Goal: Navigation & Orientation: Find specific page/section

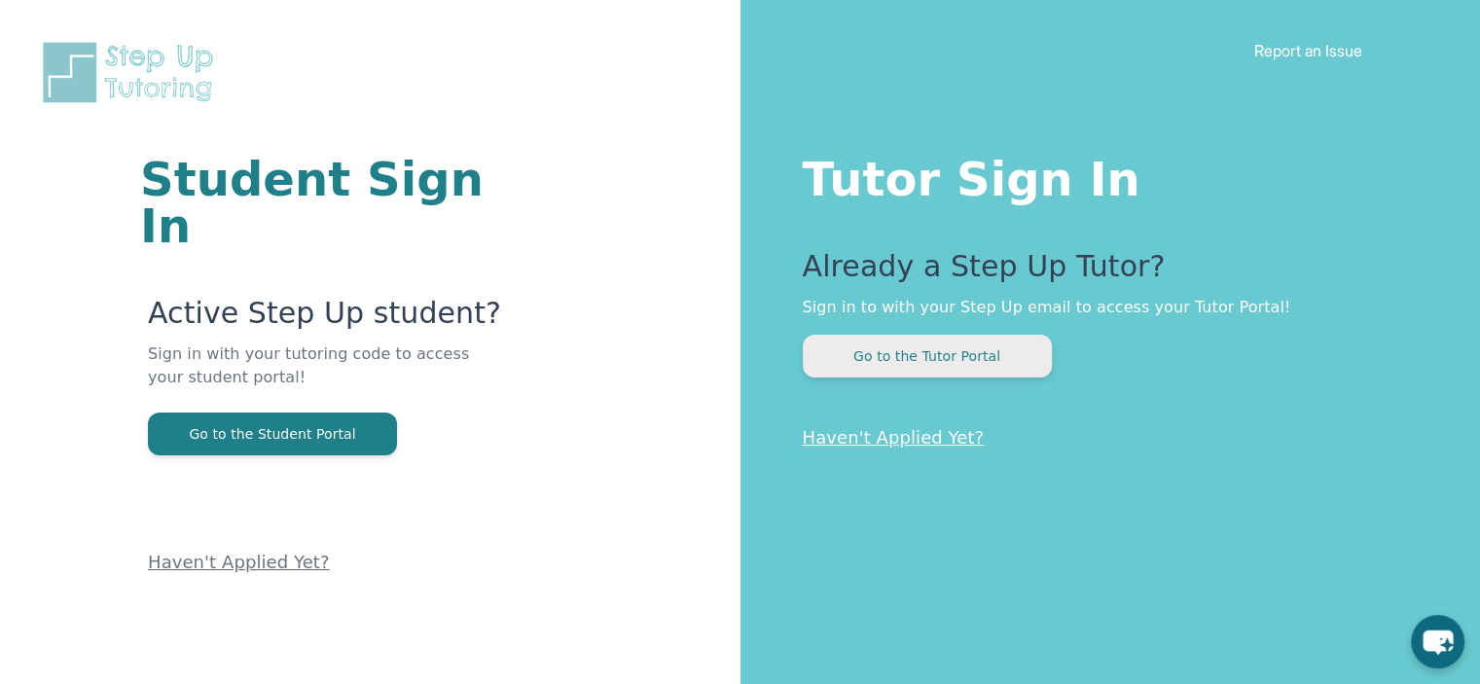
click at [872, 353] on button "Go to the Tutor Portal" at bounding box center [927, 356] width 249 height 43
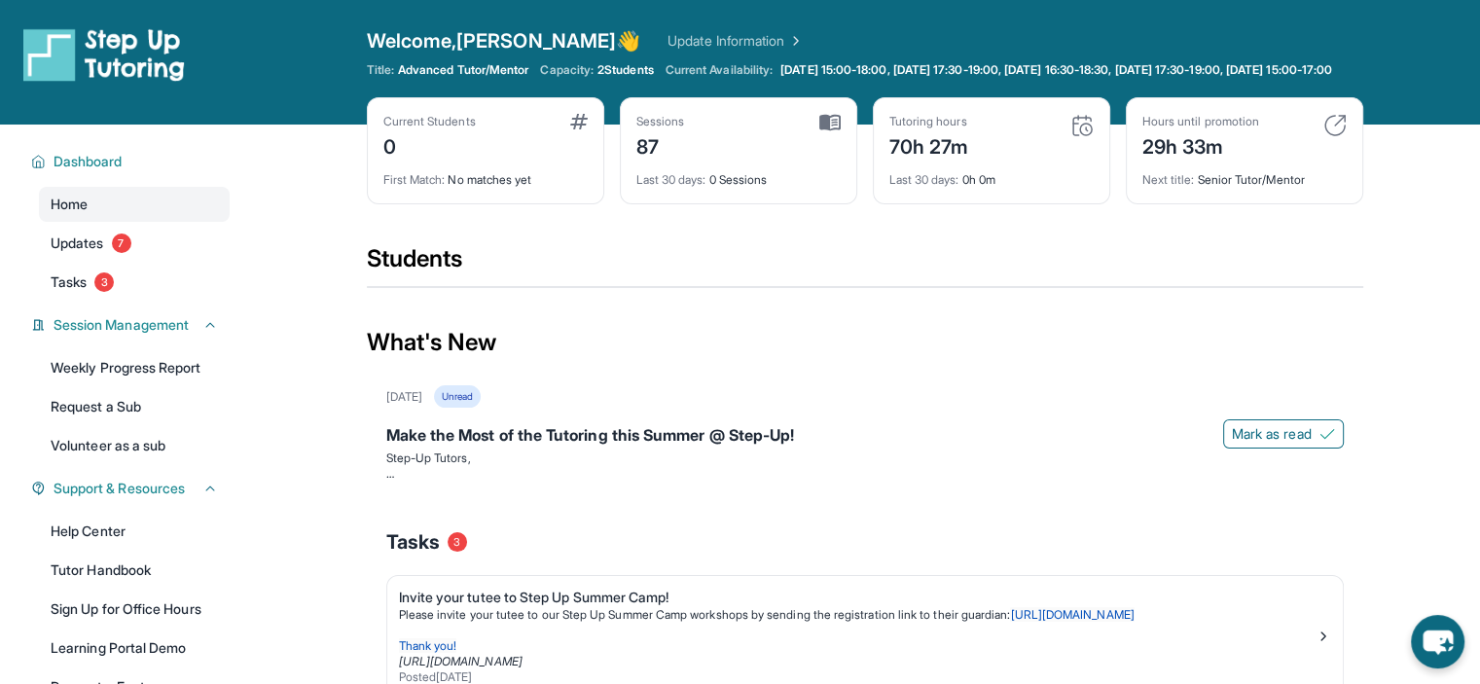
click at [821, 131] on img at bounding box center [829, 123] width 21 height 18
click at [835, 131] on img at bounding box center [829, 123] width 21 height 18
click at [646, 129] on div "Sessions" at bounding box center [660, 122] width 49 height 16
click at [108, 254] on link "Updates 7" at bounding box center [134, 243] width 191 height 35
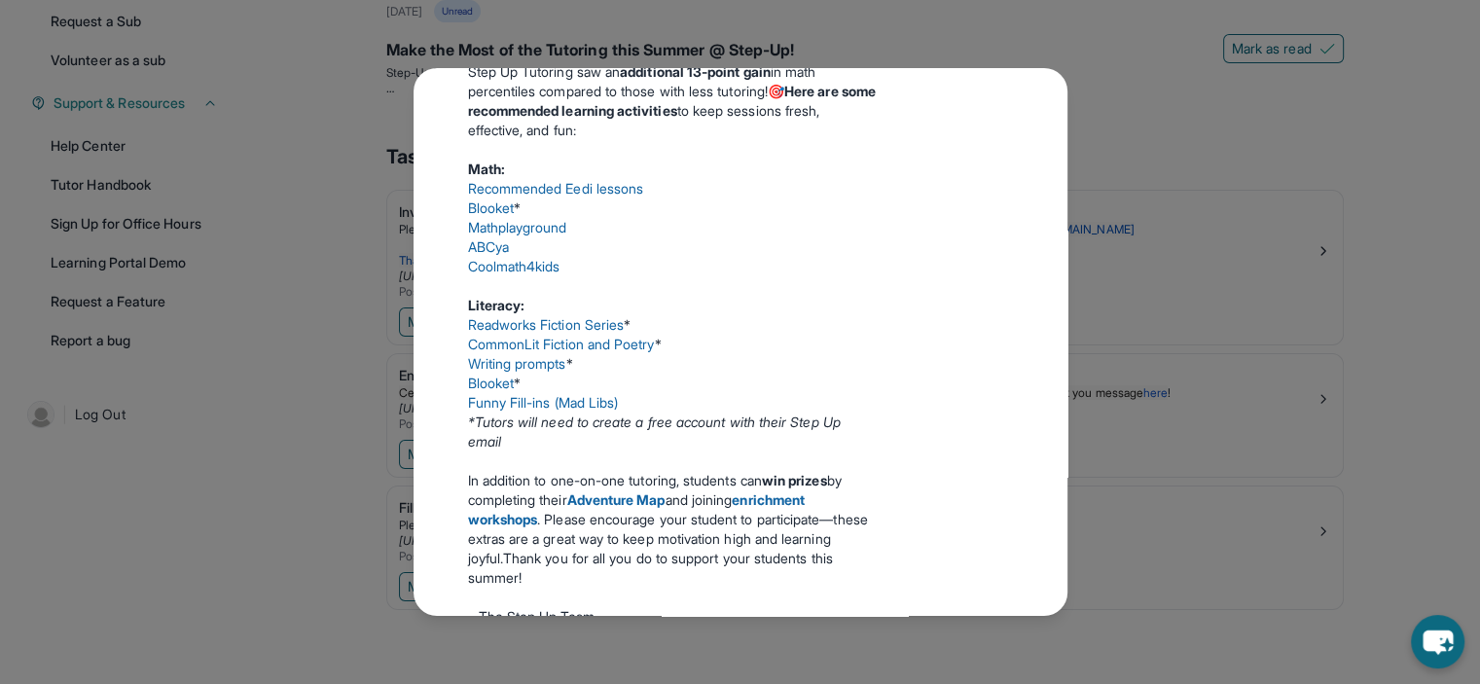
scroll to position [44, 0]
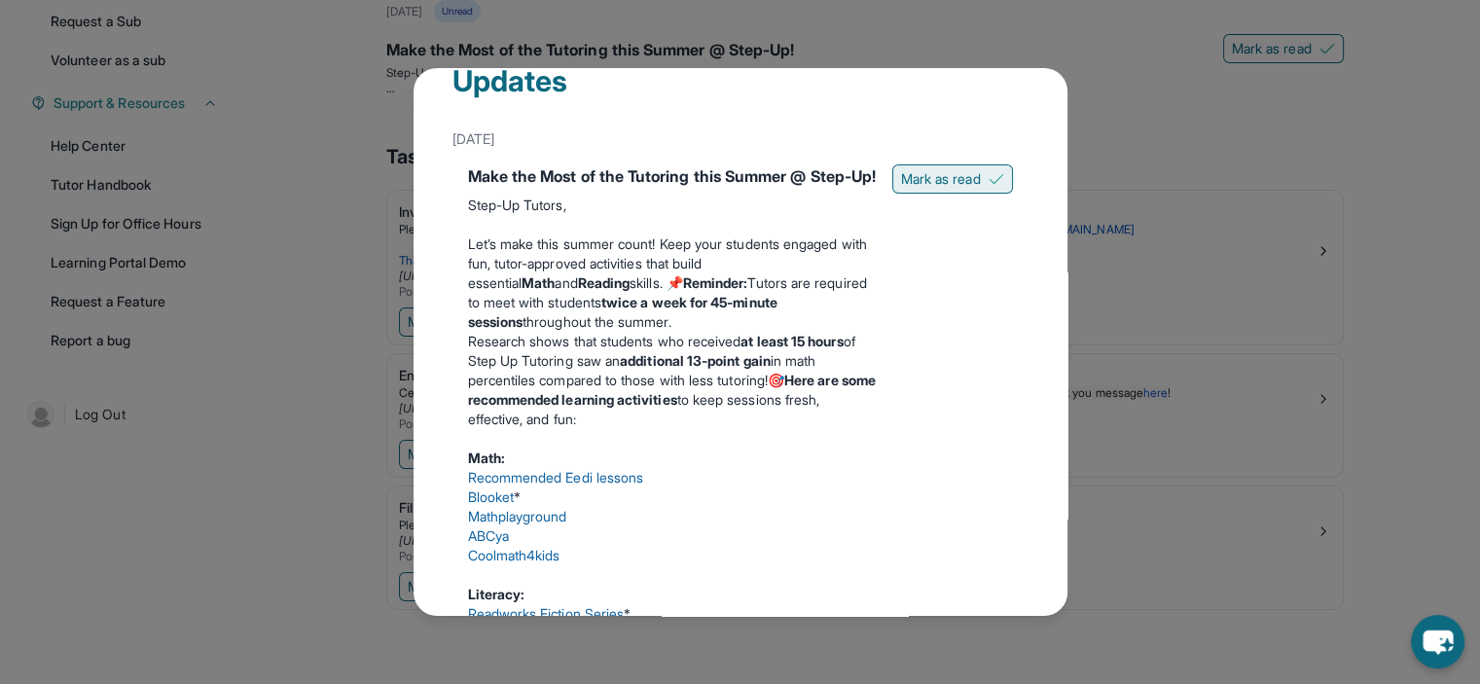
click at [950, 175] on span "Mark as read" at bounding box center [941, 178] width 80 height 19
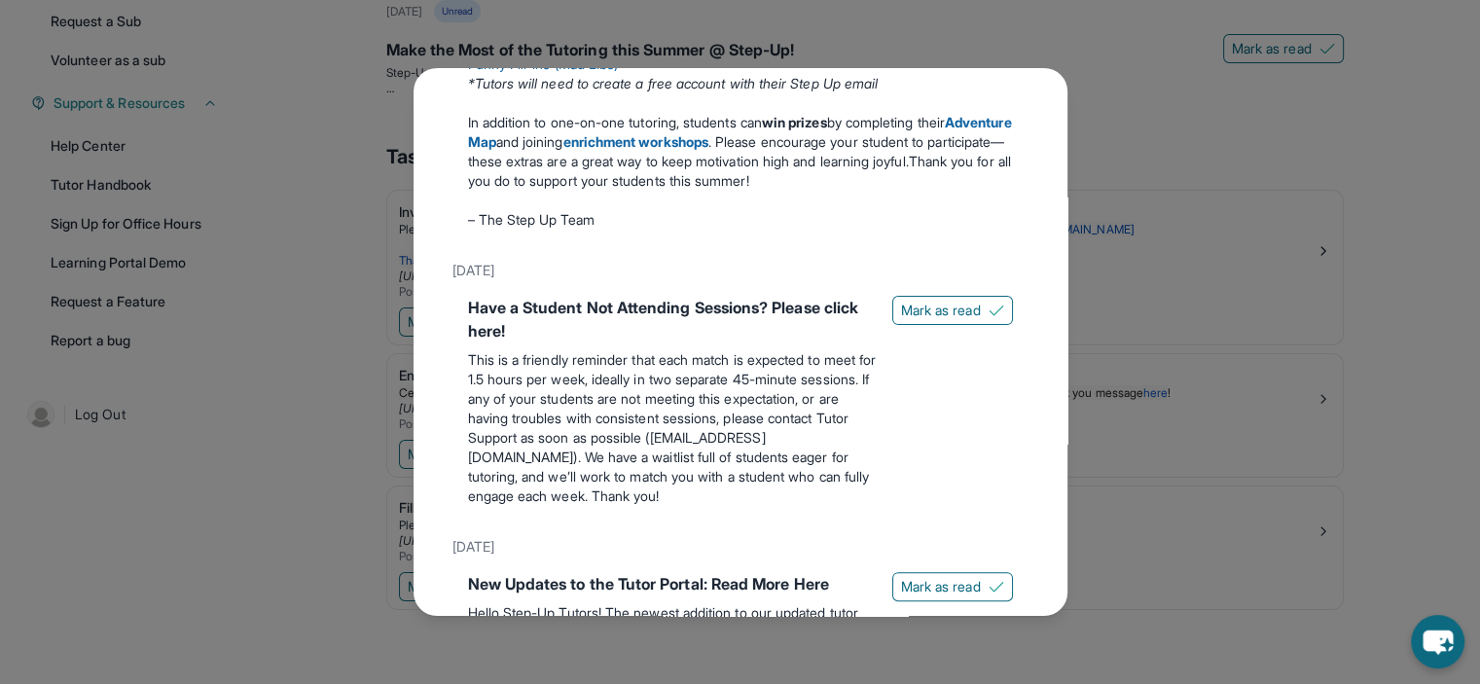
scroll to position [612, 0]
click at [925, 326] on button "Mark as read" at bounding box center [952, 311] width 121 height 29
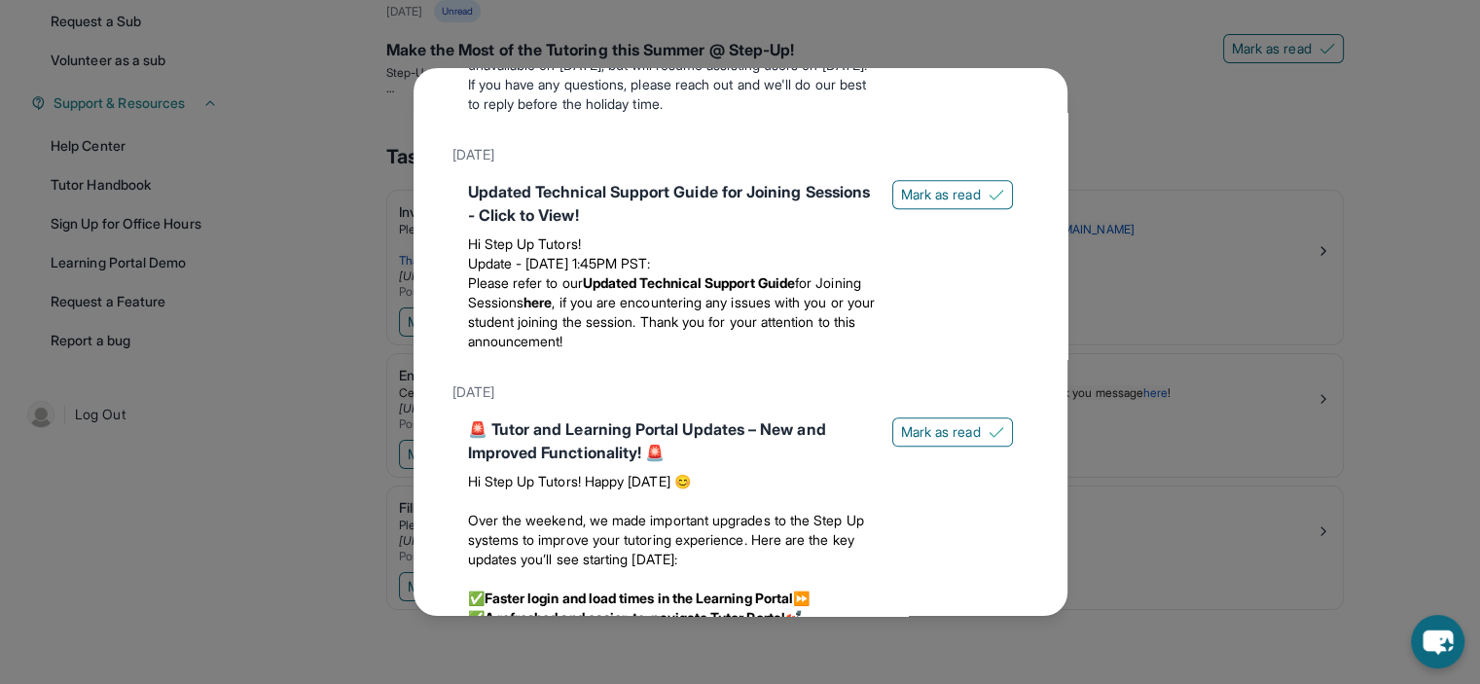
scroll to position [2239, 0]
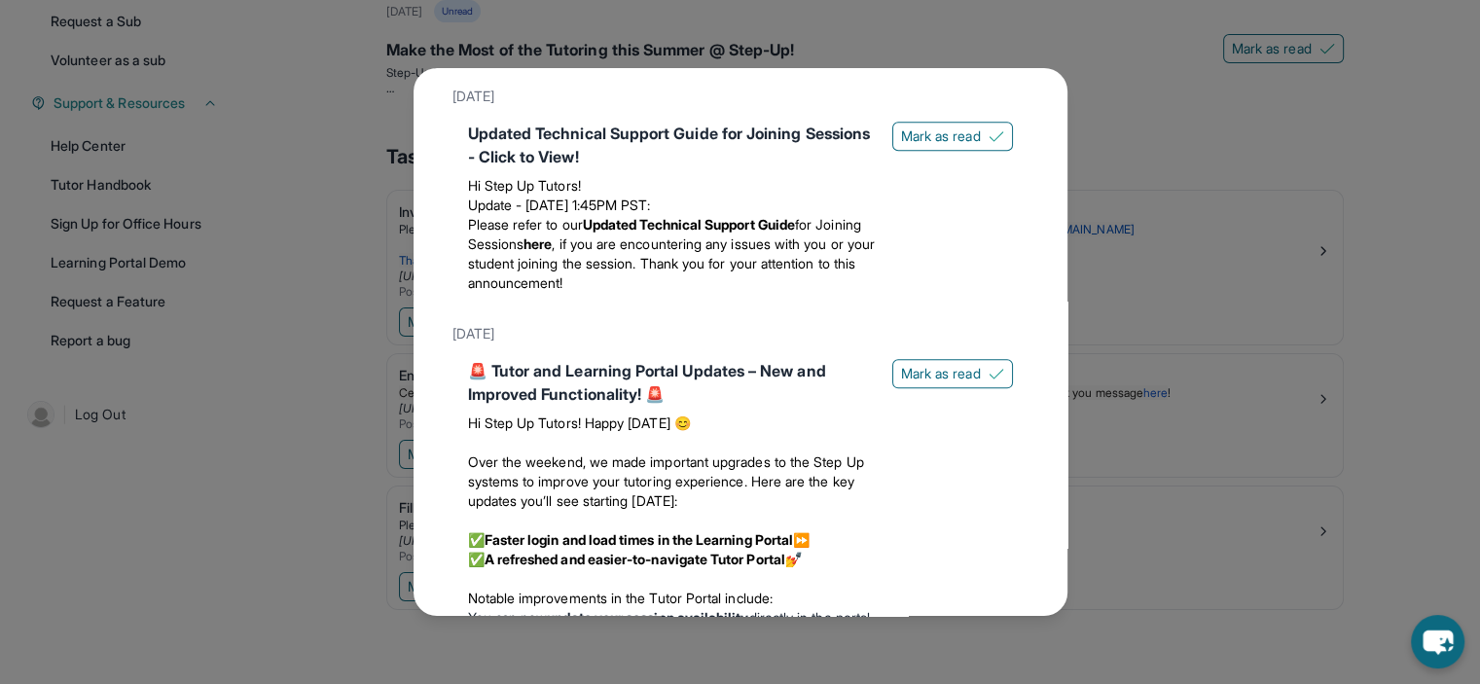
click at [1164, 532] on div "Updates [DATE] Make the Most of the Tutoring this Summer @ Step-Up! Step-Up Tut…" at bounding box center [740, 342] width 1480 height 684
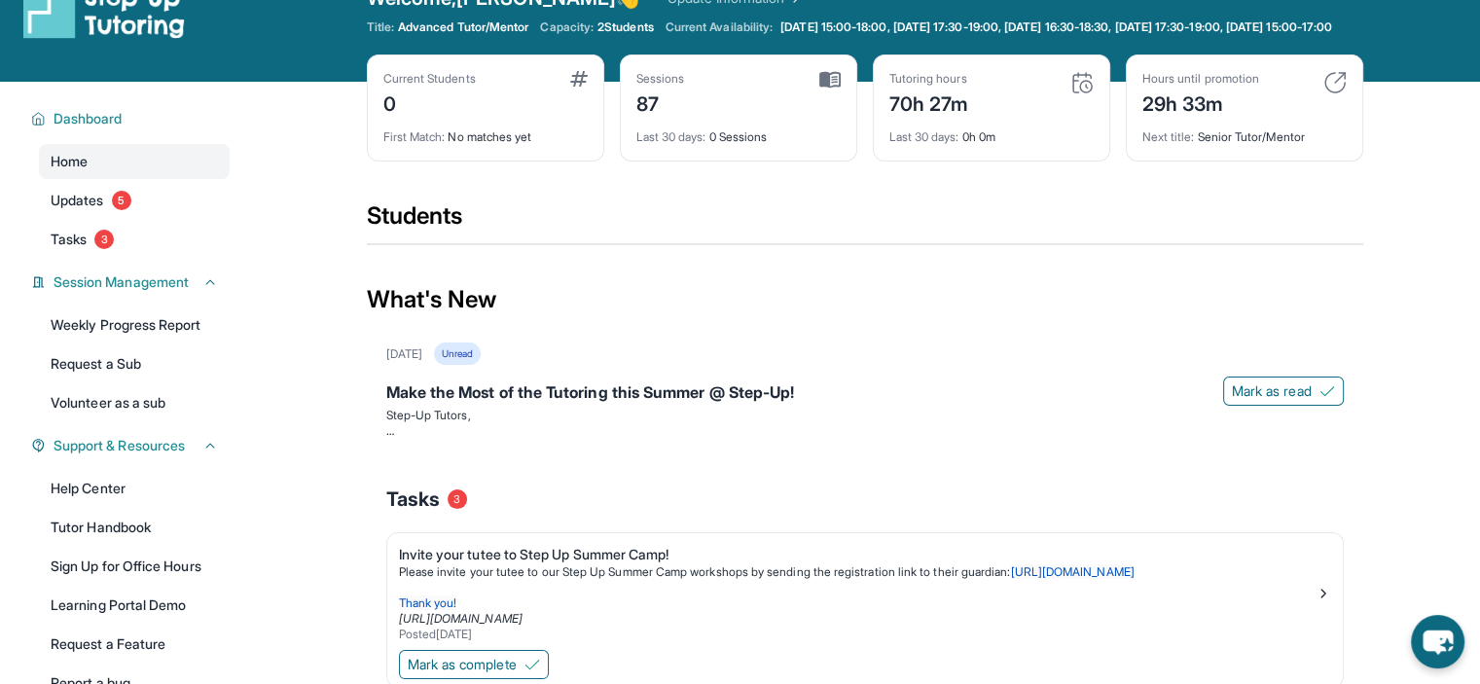
scroll to position [0, 0]
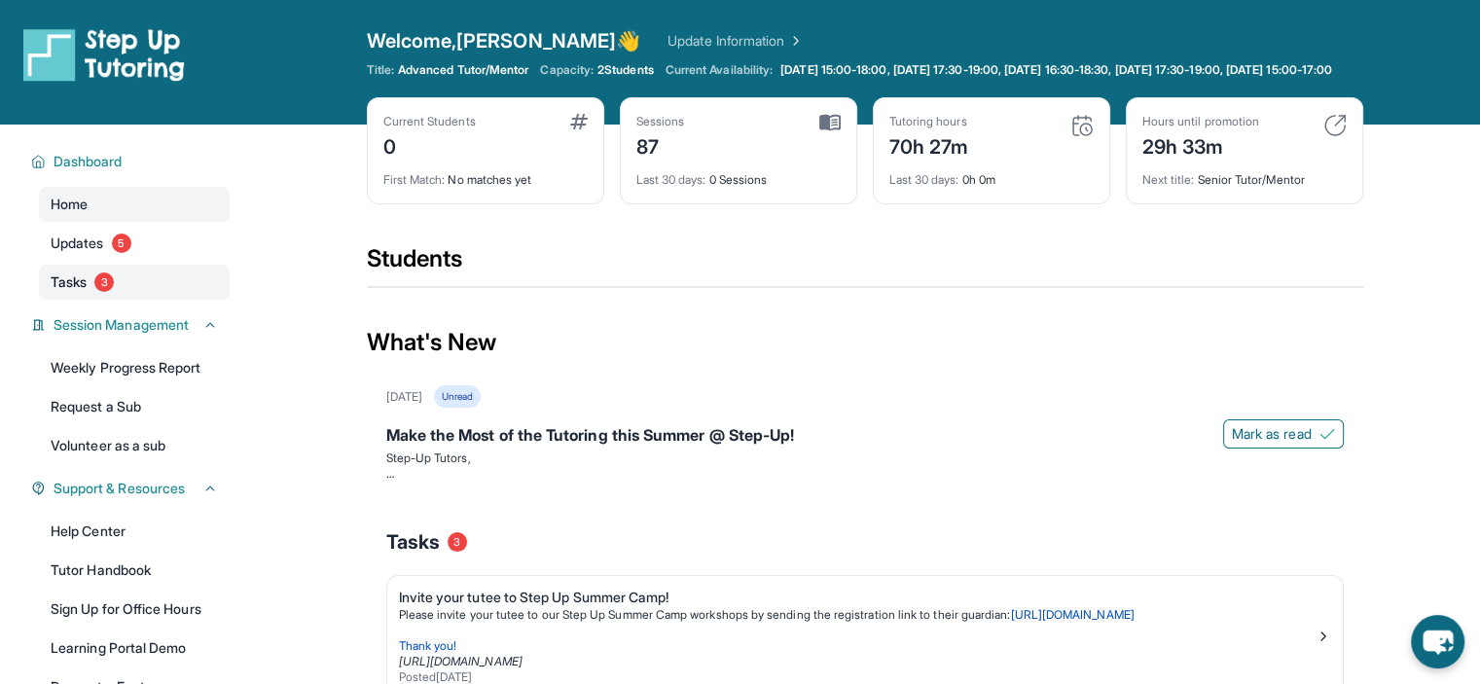
click at [80, 292] on span "Tasks" at bounding box center [69, 281] width 36 height 19
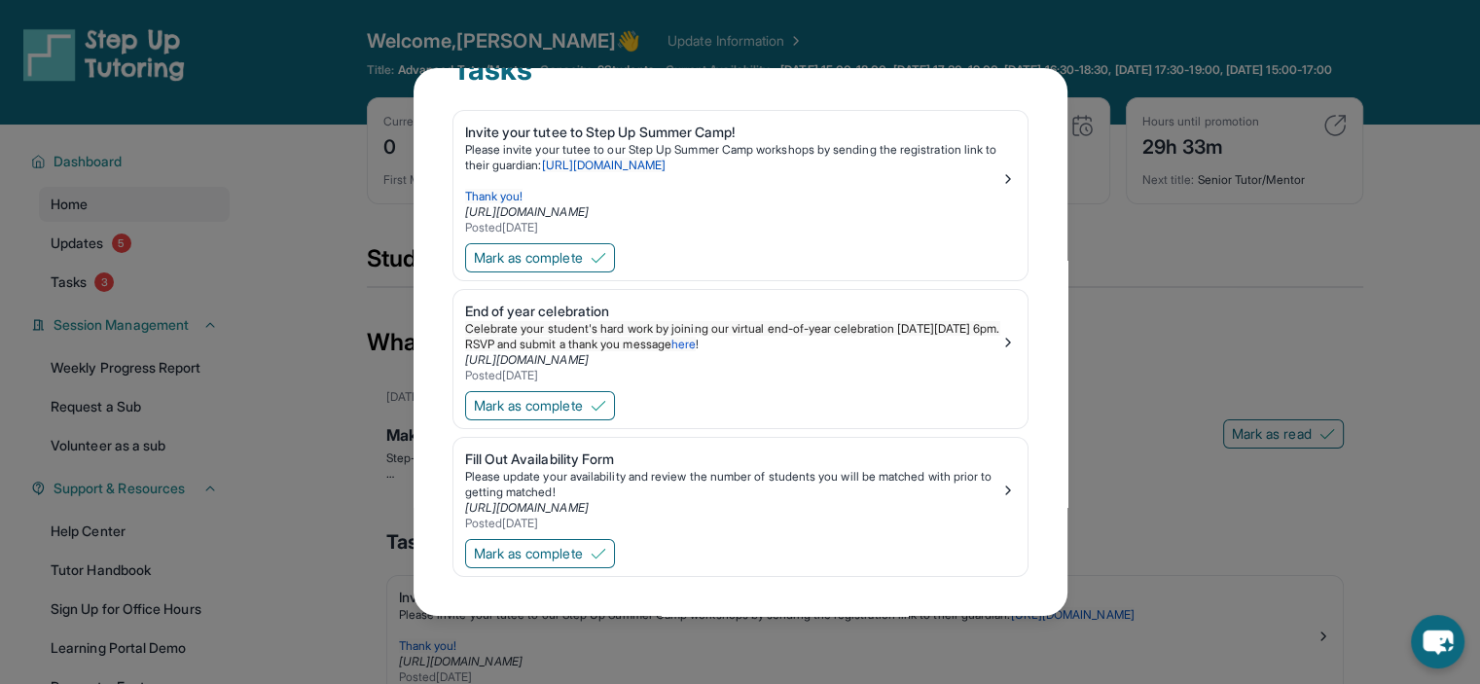
scroll to position [54, 0]
drag, startPoint x: 1045, startPoint y: 142, endPoint x: 1292, endPoint y: 38, distance: 268.2
click at [1292, 38] on div "Tasks Invite your tutee to Step Up Summer Camp! Please invite your tutee to our…" at bounding box center [740, 342] width 1480 height 684
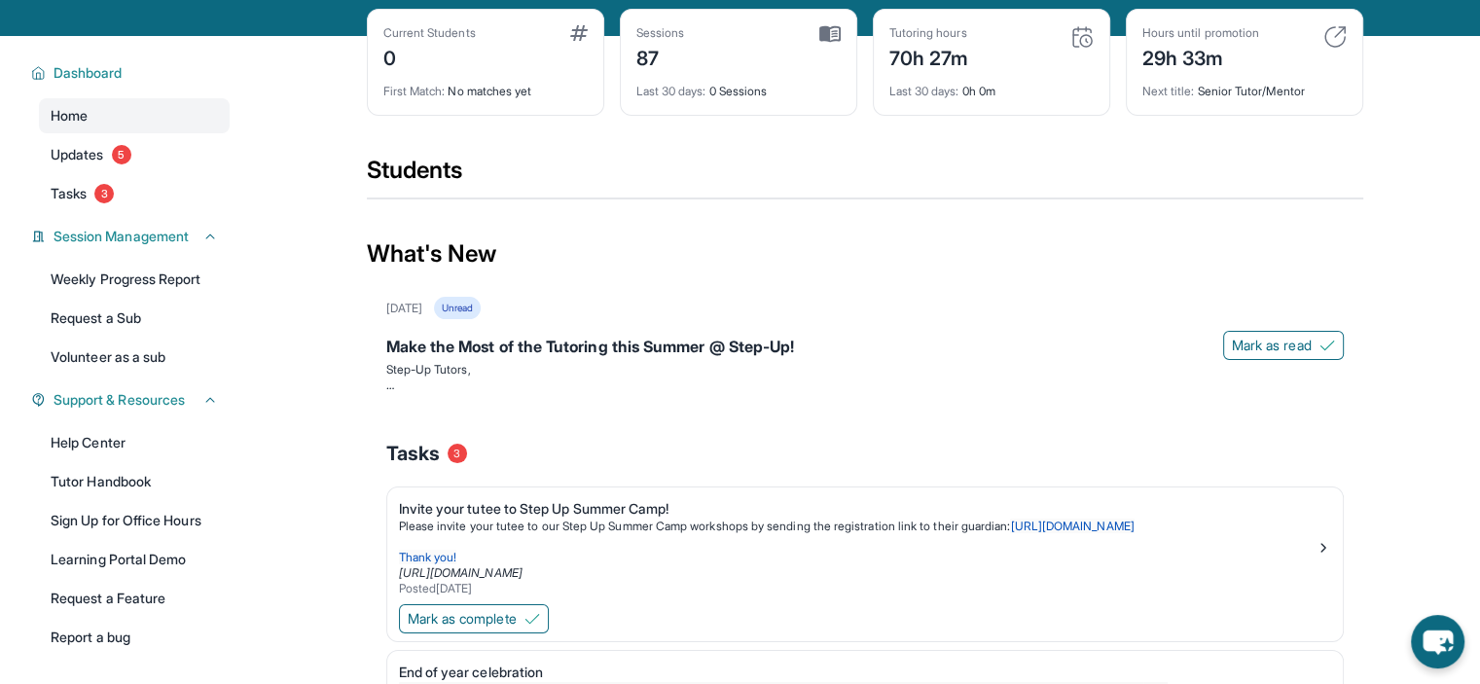
scroll to position [0, 0]
